Goal: Use online tool/utility: Utilize a website feature to perform a specific function

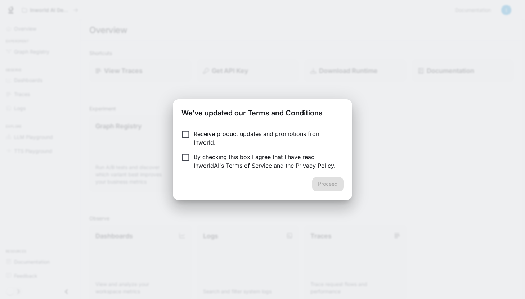
click at [222, 135] on p "Receive product updates and promotions from Inworld." at bounding box center [266, 138] width 144 height 17
click at [203, 158] on p "By checking this box I agree that I have read InworldAI's Terms of Service and …" at bounding box center [266, 161] width 144 height 17
click at [316, 187] on button "Proceed" at bounding box center [327, 184] width 31 height 14
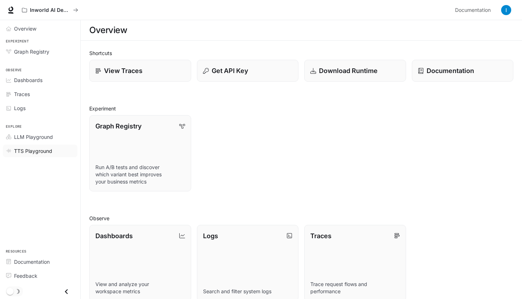
click at [48, 152] on span "TTS Playground" at bounding box center [33, 151] width 38 height 8
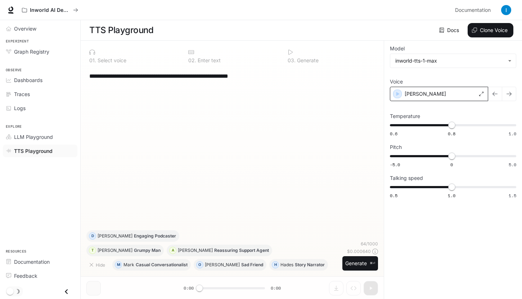
click at [432, 88] on div "[PERSON_NAME]" at bounding box center [439, 94] width 98 height 14
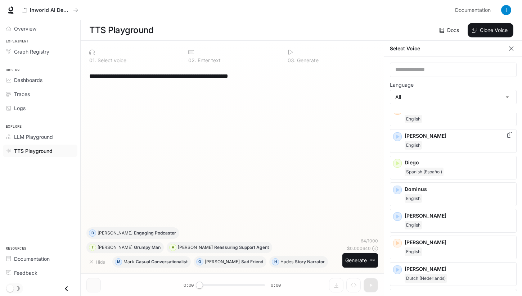
scroll to position [128, 0]
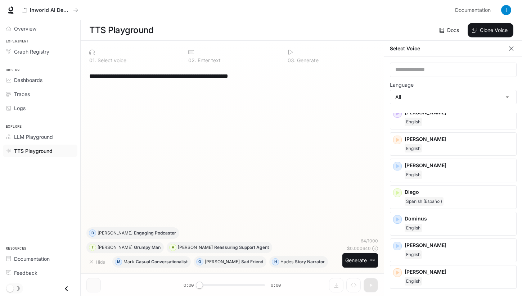
click at [506, 48] on button "button" at bounding box center [511, 48] width 11 height 11
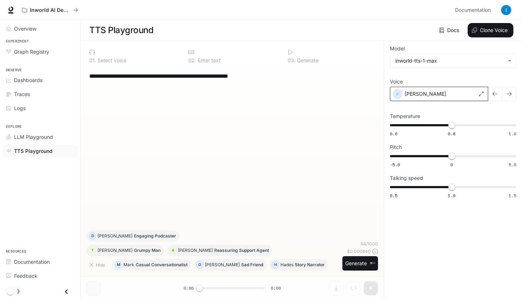
click at [439, 94] on div "[PERSON_NAME]" at bounding box center [439, 94] width 98 height 14
